Goal: Obtain resource: Download file/media

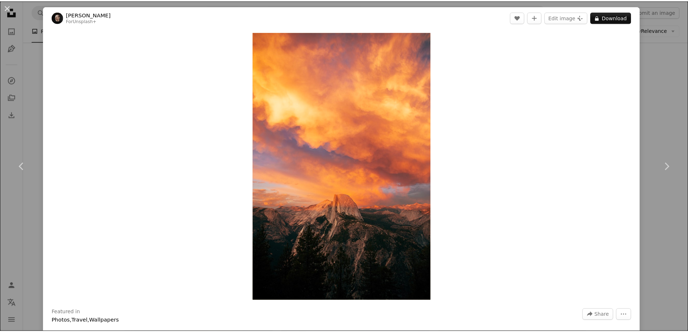
scroll to position [1372, 0]
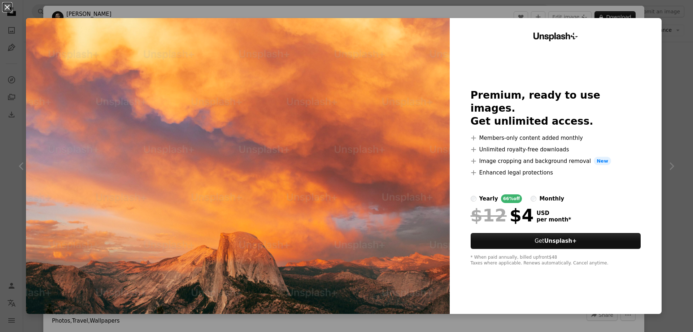
click at [9, 3] on button "An X shape" at bounding box center [7, 7] width 9 height 9
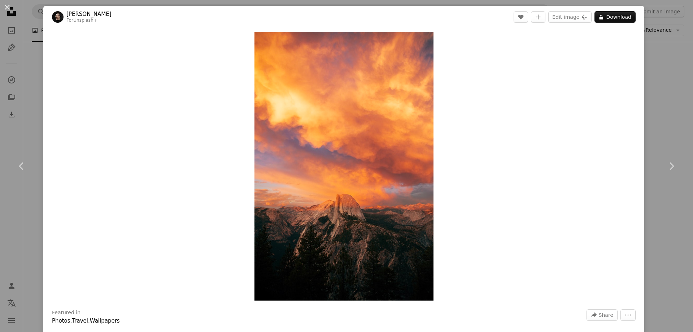
drag, startPoint x: 9, startPoint y: 6, endPoint x: 98, endPoint y: 70, distance: 109.7
click at [9, 6] on button "An X shape" at bounding box center [7, 7] width 9 height 9
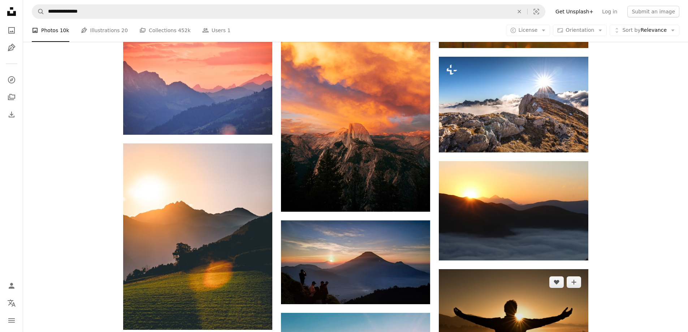
scroll to position [1553, 0]
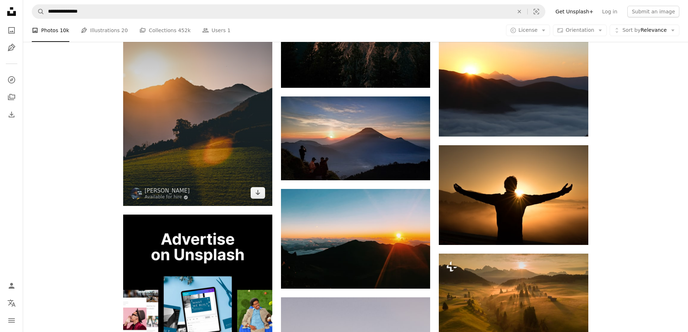
click at [163, 120] on img at bounding box center [197, 113] width 149 height 187
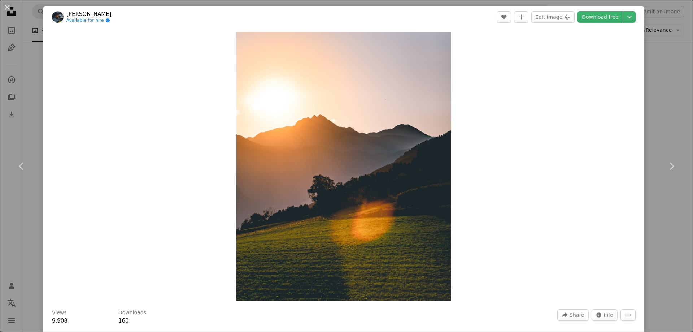
click at [657, 217] on div "An X shape Chevron left Chevron right Birk Enwald Available for hire A checkmar…" at bounding box center [346, 166] width 693 height 332
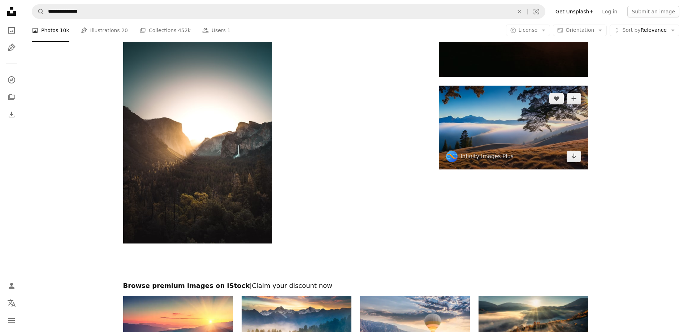
scroll to position [2203, 0]
